Goal: Task Accomplishment & Management: Manage account settings

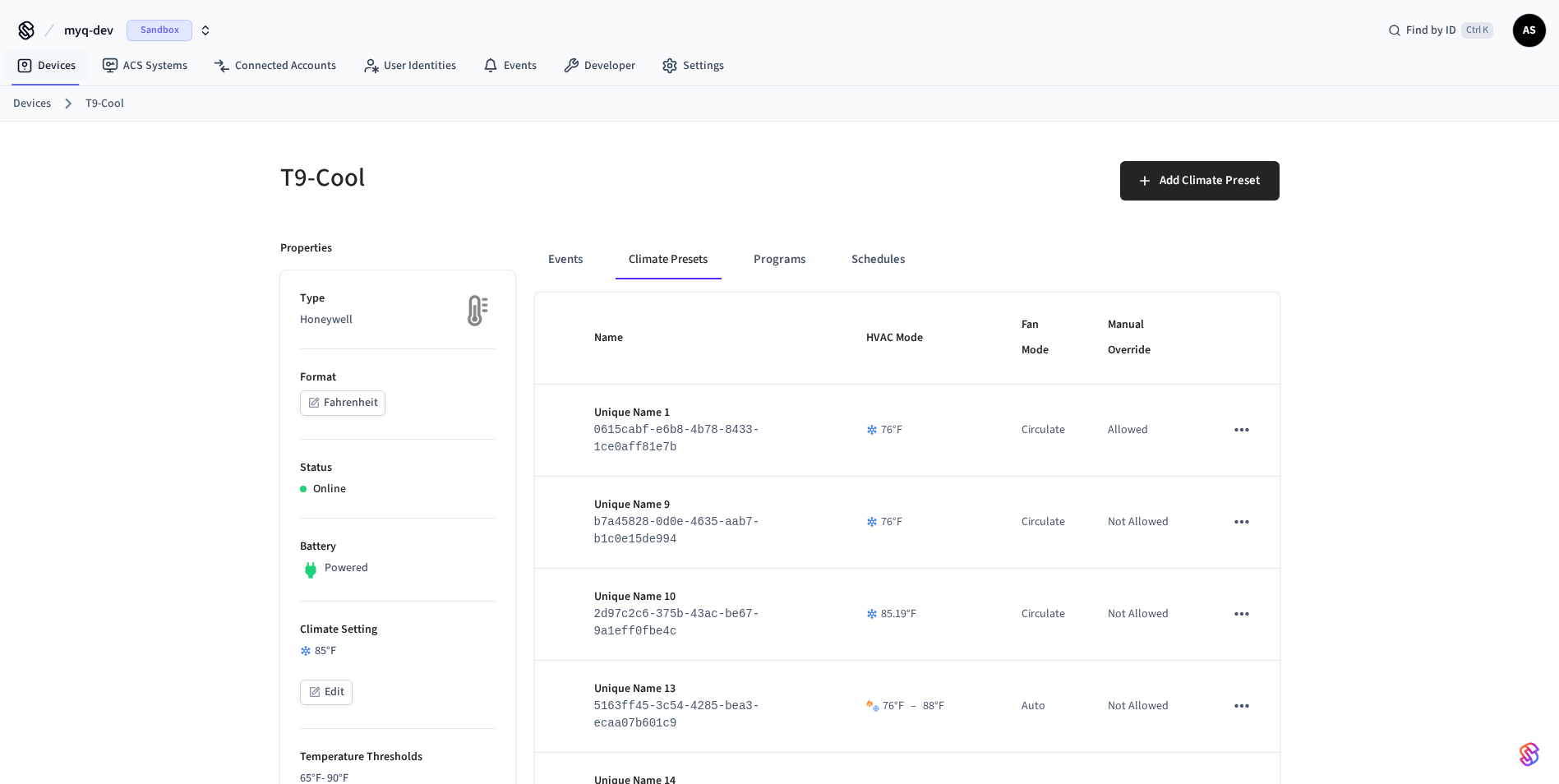
drag, startPoint x: 47, startPoint y: 66, endPoint x: 104, endPoint y: 85, distance: 60.1
click at [47, 66] on link "Devices" at bounding box center [46, 66] width 86 height 30
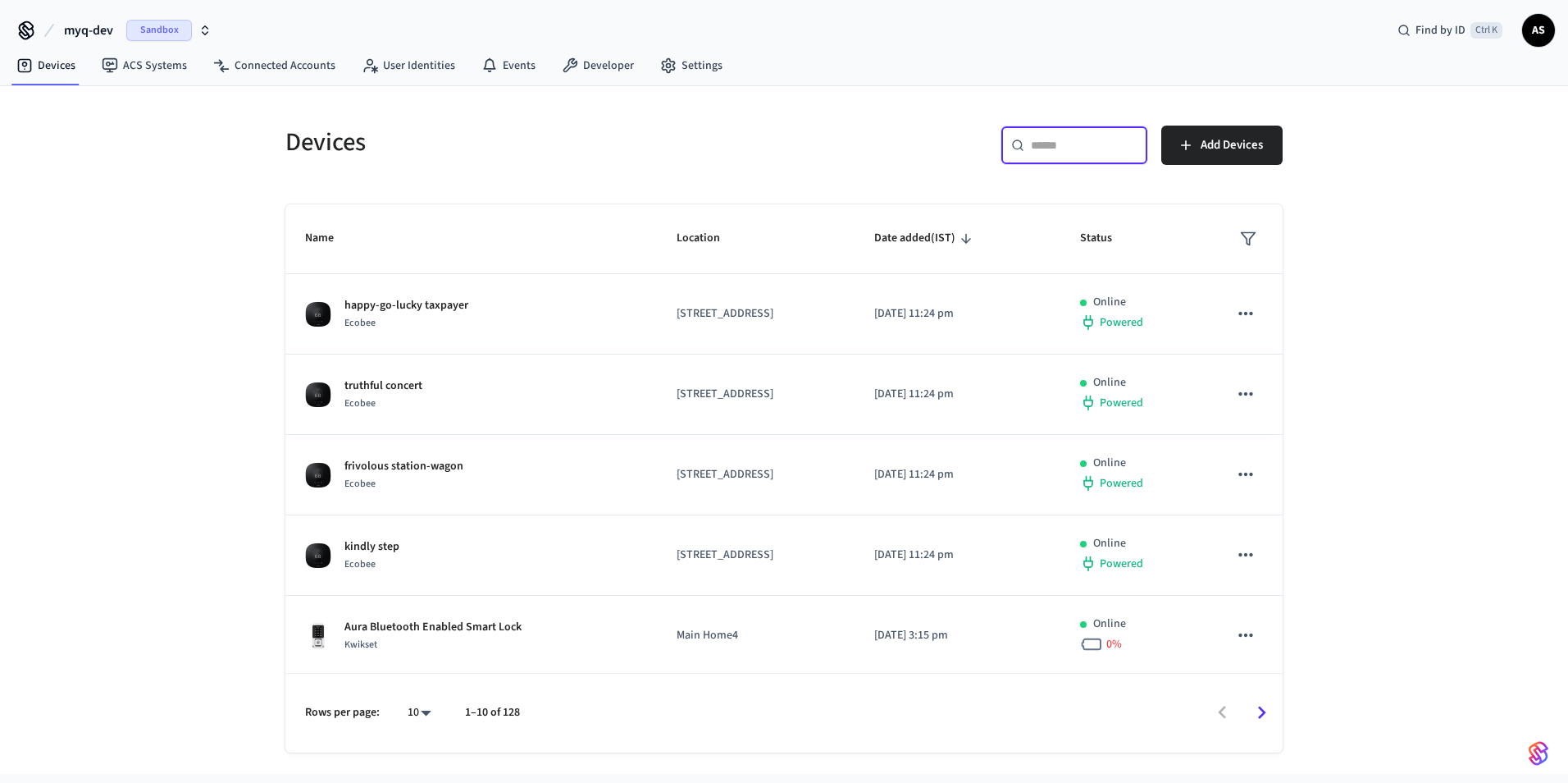
click at [1058, 153] on input "text" at bounding box center [1083, 145] width 106 height 17
paste input "**********"
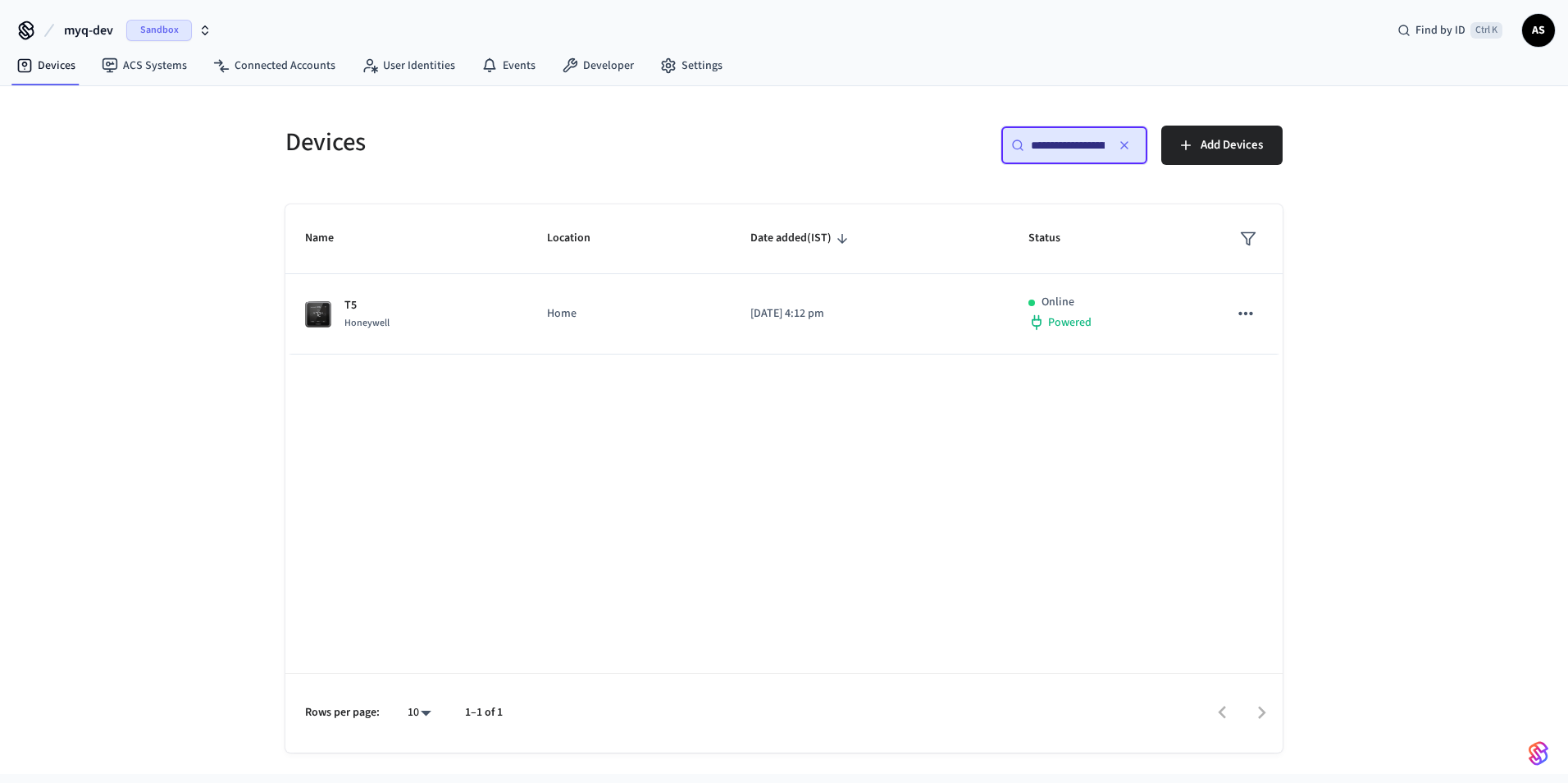
scroll to position [0, 125]
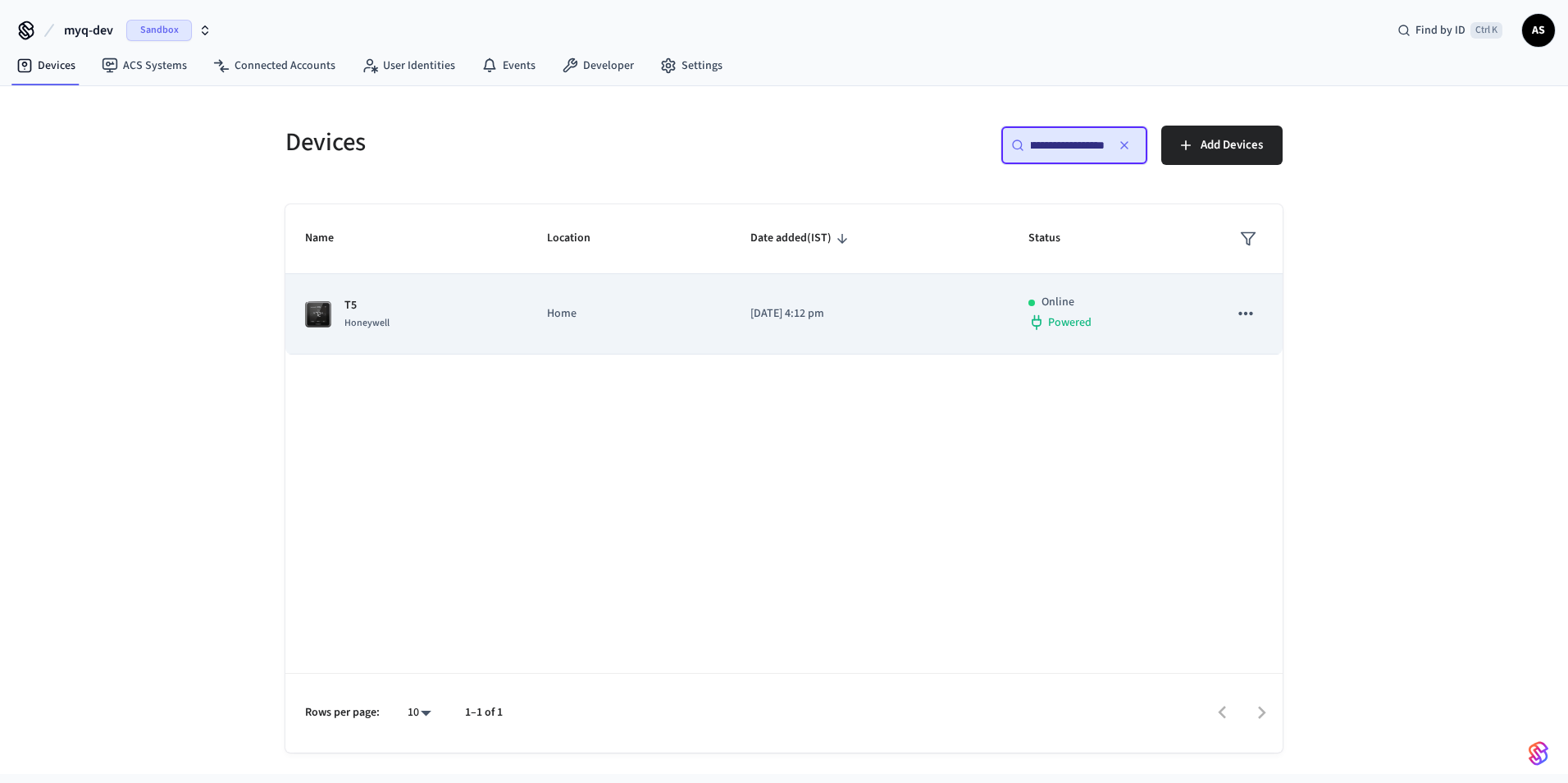
type input "**********"
click at [1256, 315] on icon "sticky table" at bounding box center [1245, 313] width 21 height 21
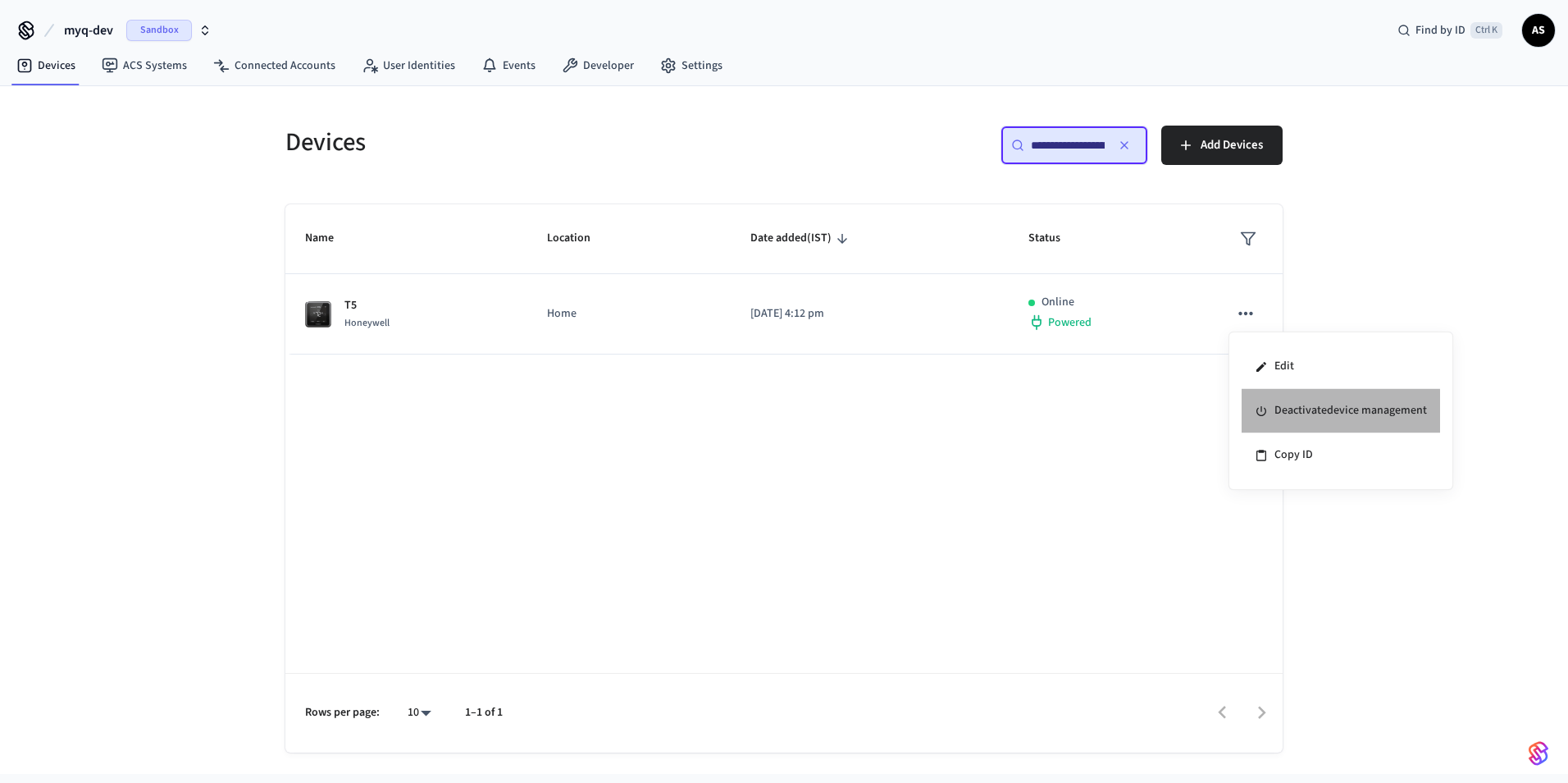
click at [1288, 417] on li "Deactivate device management" at bounding box center [1341, 411] width 198 height 45
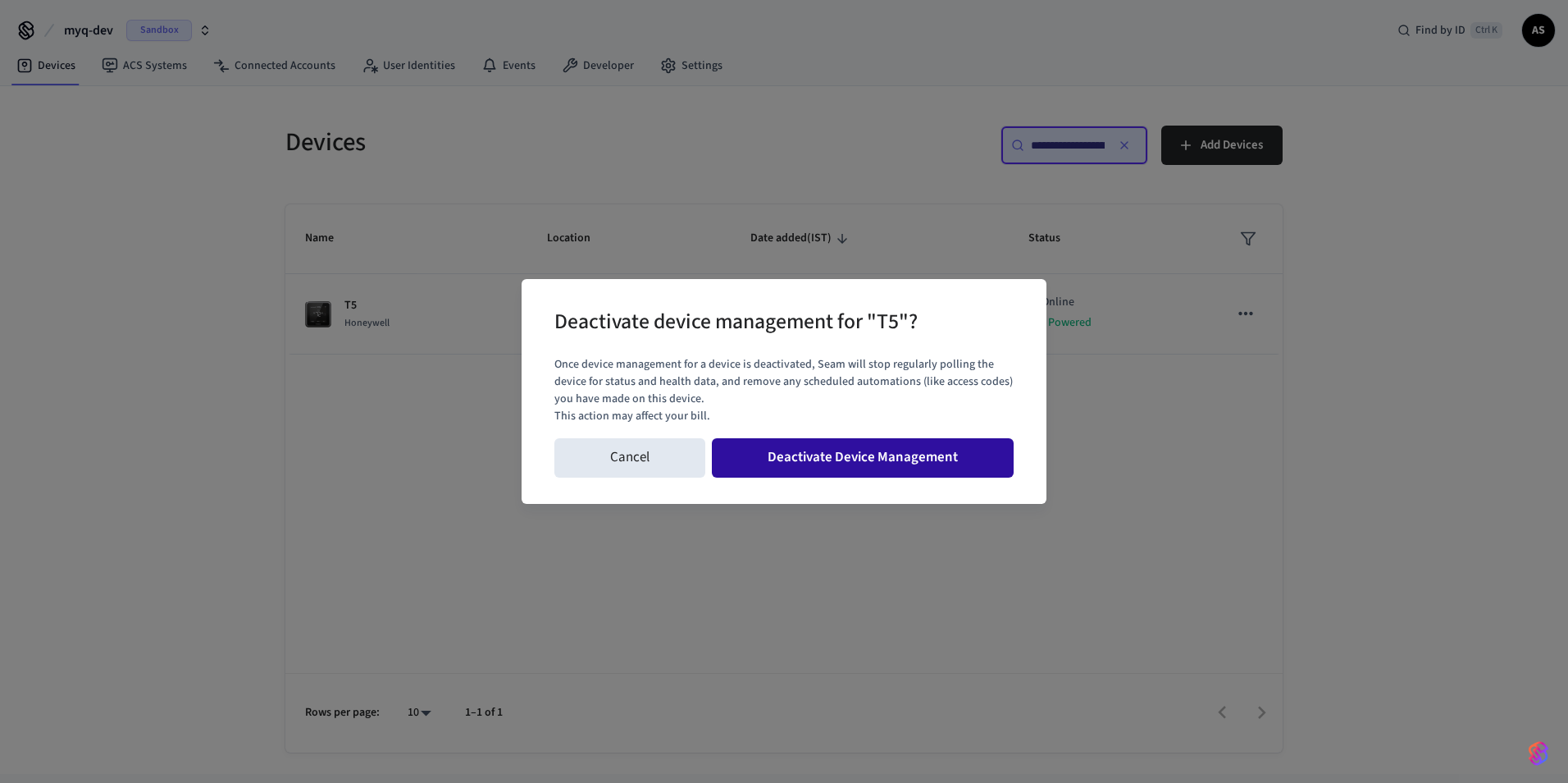
click at [878, 446] on button "Deactivate Device Management" at bounding box center [863, 457] width 302 height 40
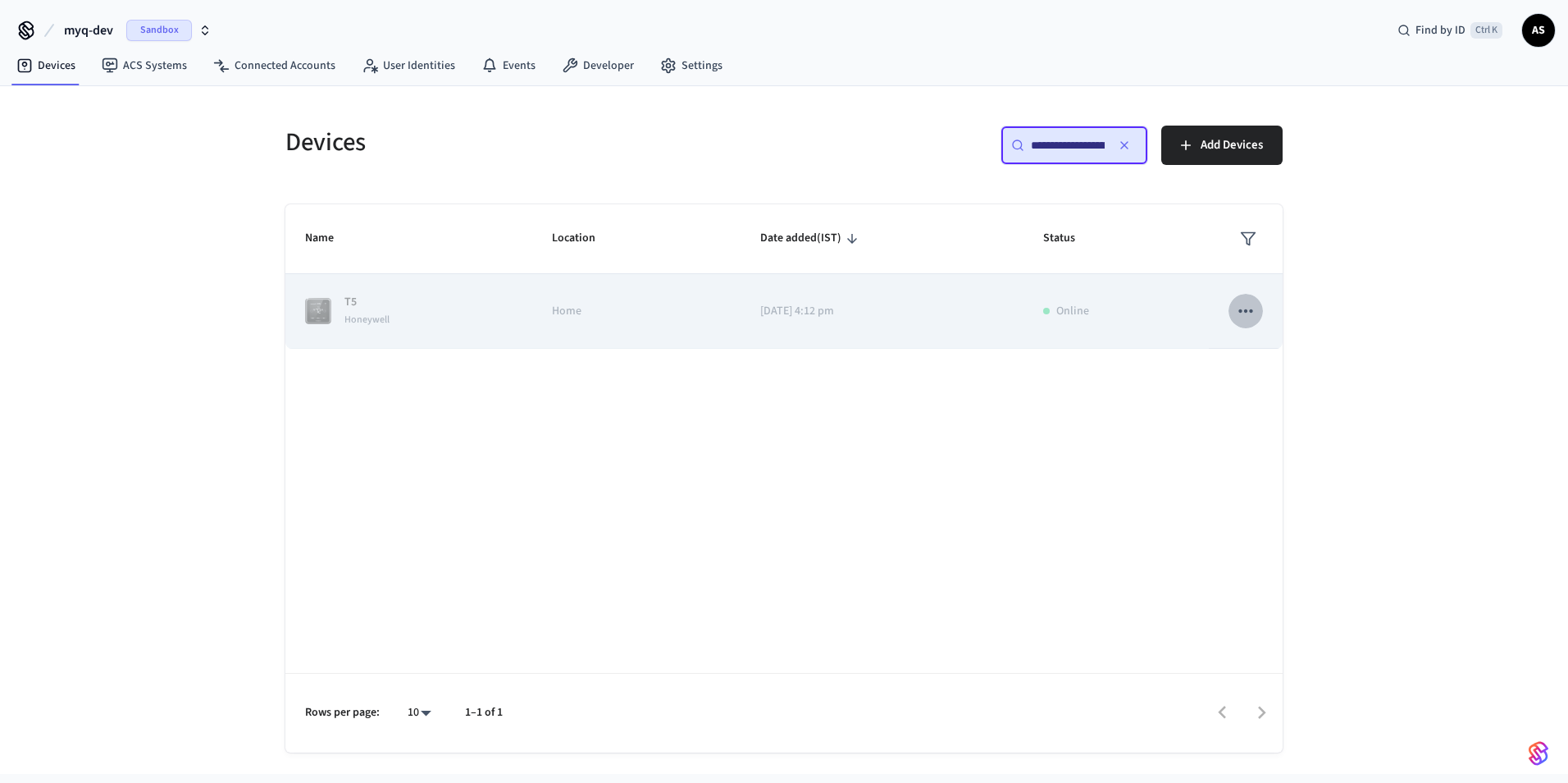
click at [1255, 316] on icon "sticky table" at bounding box center [1245, 311] width 21 height 21
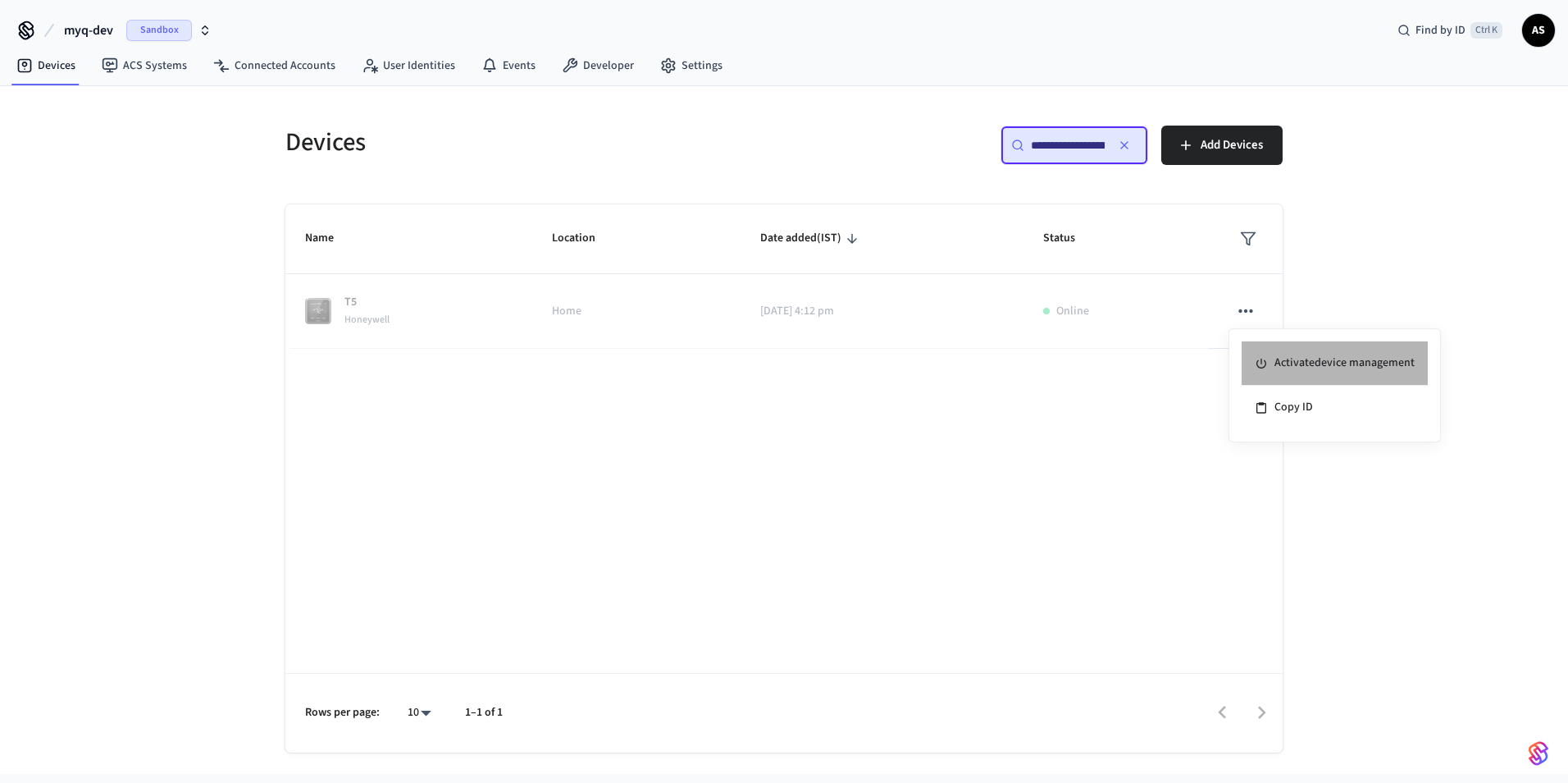
click at [1300, 363] on li "Activate device management" at bounding box center [1335, 363] width 186 height 45
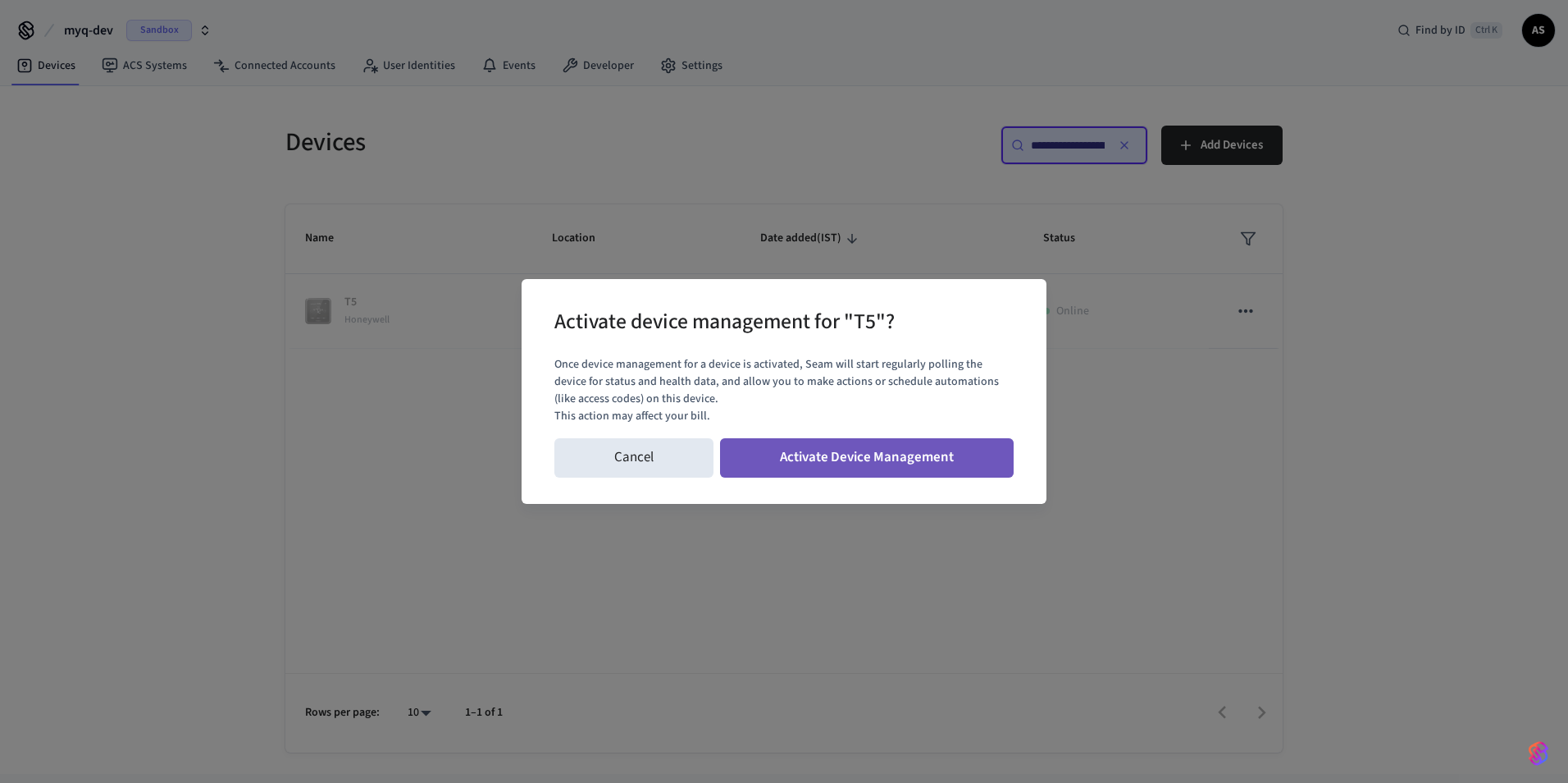
click at [873, 462] on button "Activate Device Management" at bounding box center [867, 457] width 294 height 40
